Goal: Task Accomplishment & Management: Manage account settings

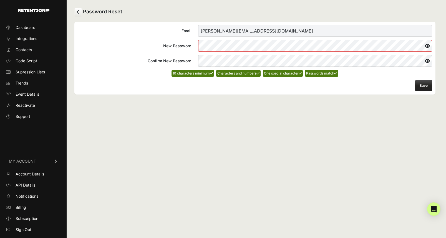
click at [426, 87] on button "Save" at bounding box center [423, 85] width 17 height 11
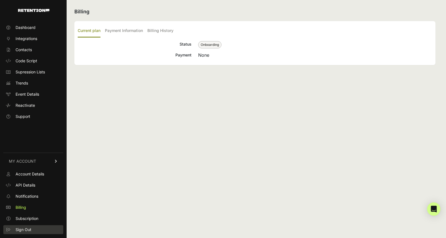
click at [22, 227] on span "Sign Out" at bounding box center [24, 230] width 16 height 6
